Goal: Check status: Check status

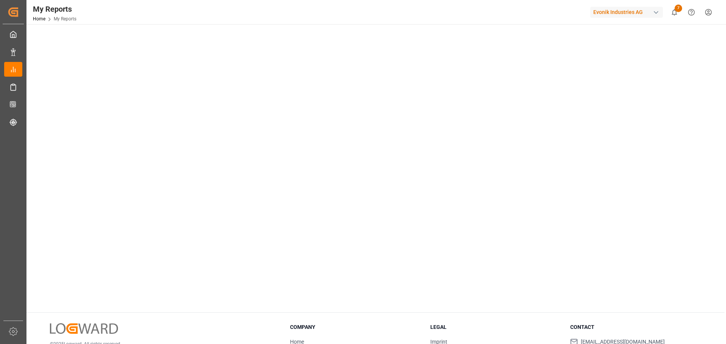
scroll to position [76, 0]
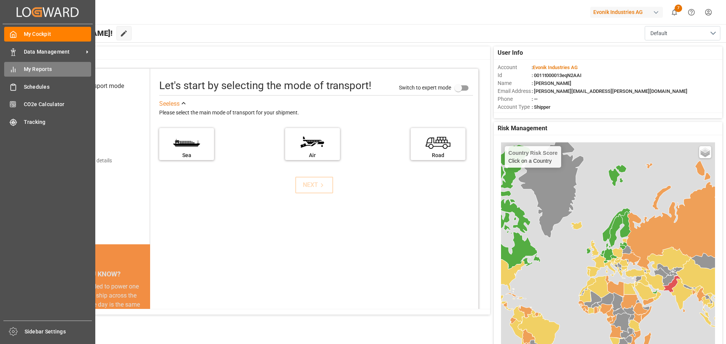
click at [42, 70] on span "My Reports" at bounding box center [58, 69] width 68 height 8
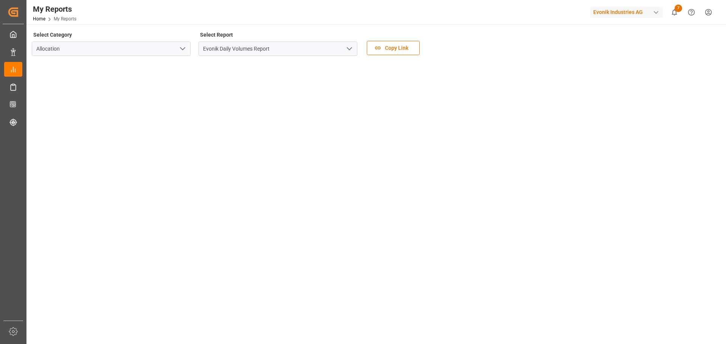
click at [351, 50] on icon "open menu" at bounding box center [349, 48] width 9 height 9
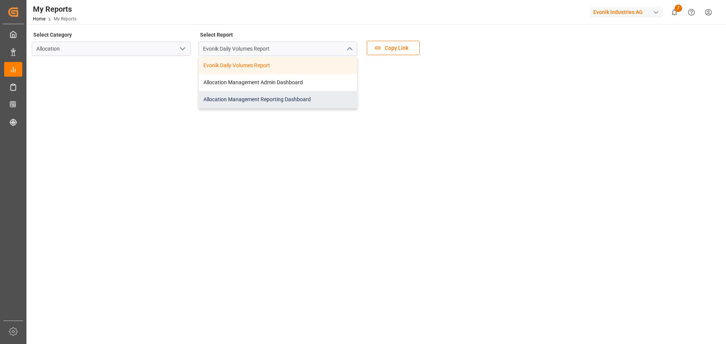
click at [264, 102] on div "Allocation Management Reporting Dashboard" at bounding box center [278, 99] width 158 height 17
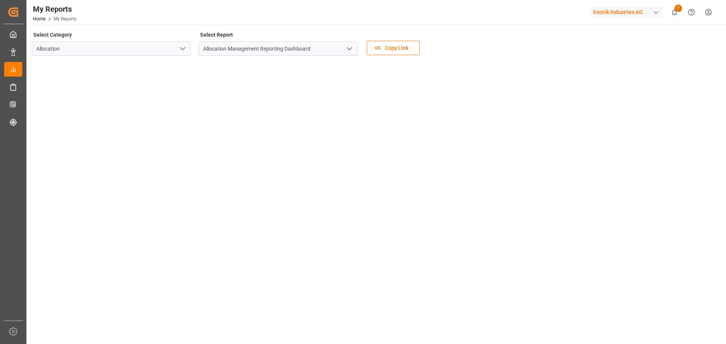
scroll to position [38, 0]
